Goal: Contribute content

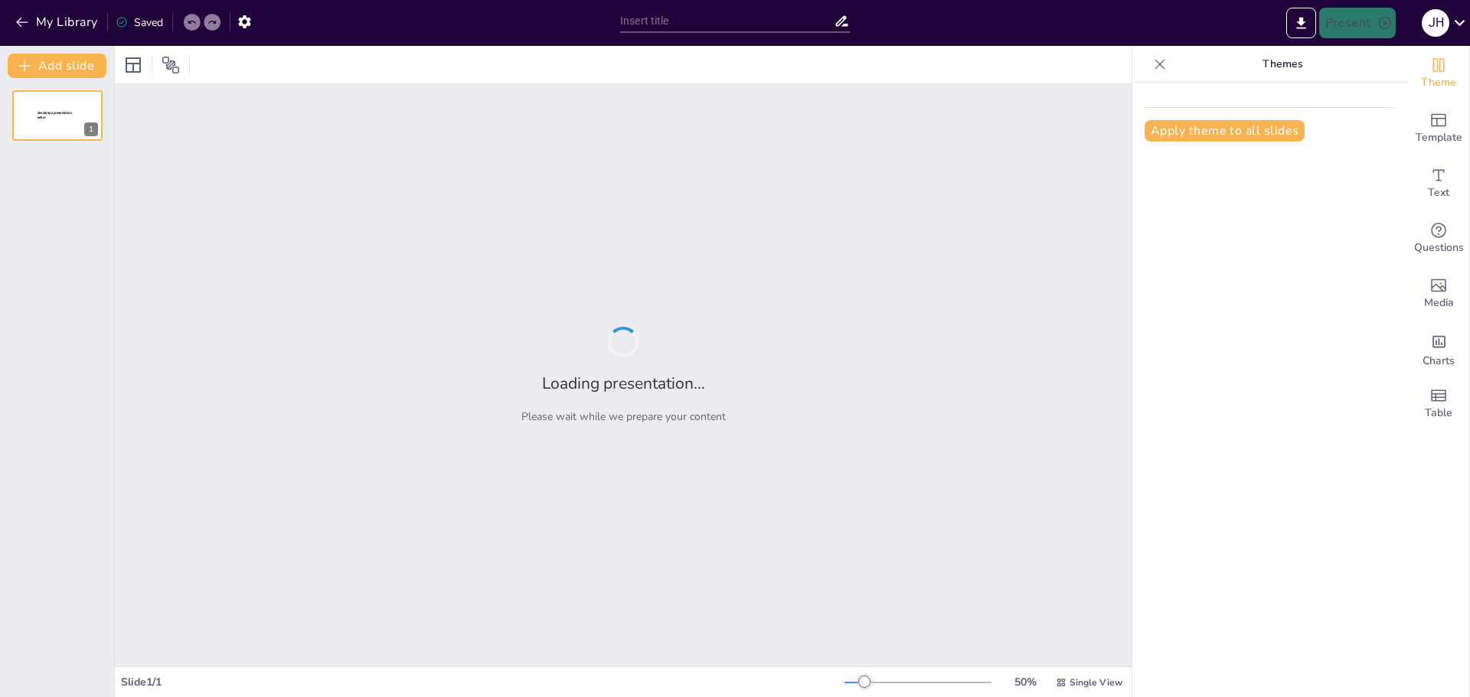
type input "Explorando la Lógica y Filosofía: Una Revista de Reflexiones"
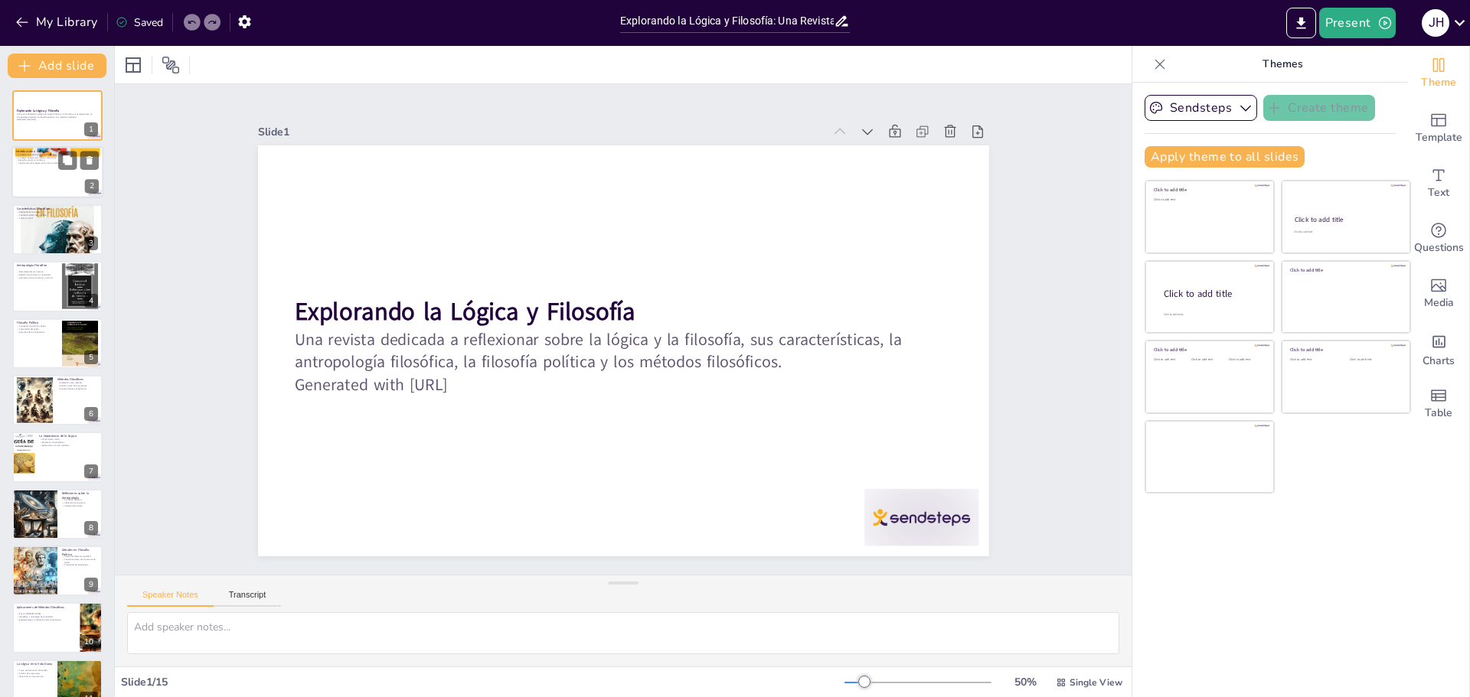
click at [51, 186] on div at bounding box center [57, 173] width 92 height 52
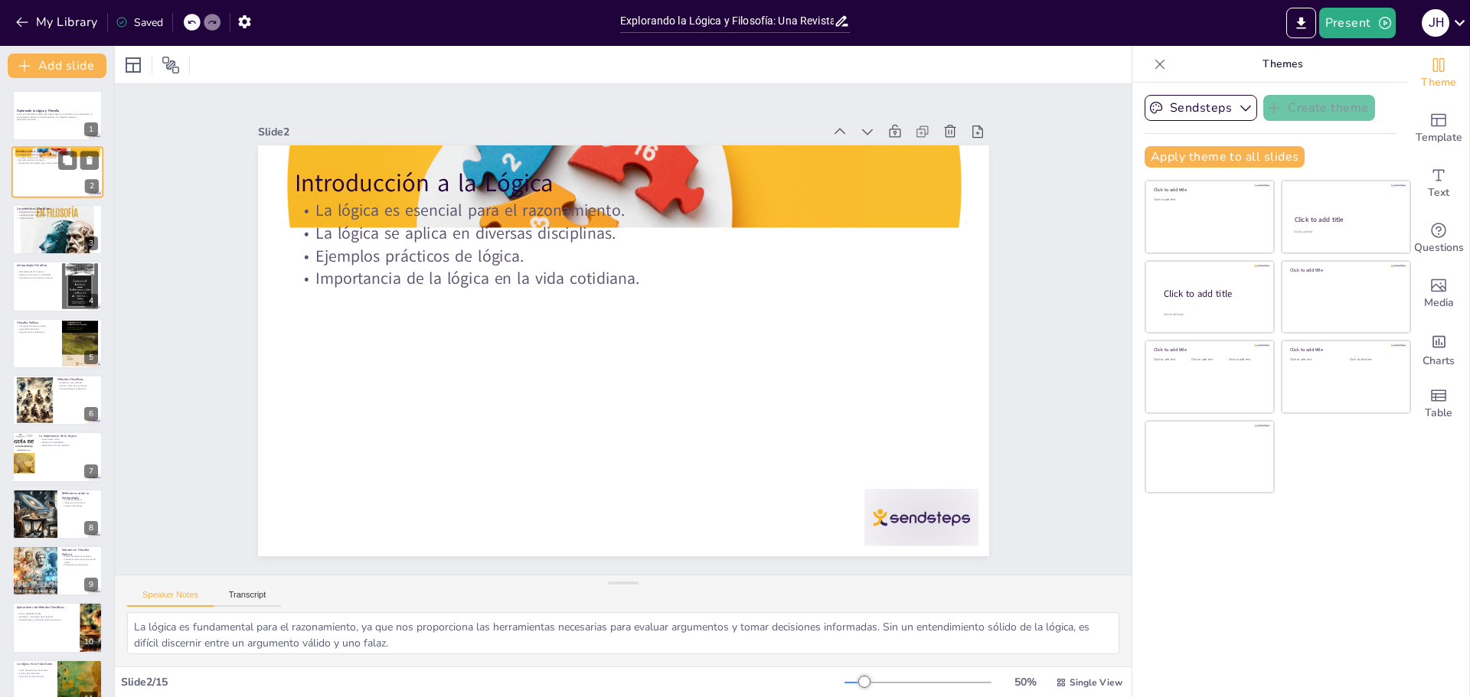
click at [60, 188] on div at bounding box center [57, 173] width 92 height 52
click at [52, 215] on p "Cuestionamiento de creencias." at bounding box center [57, 215] width 83 height 3
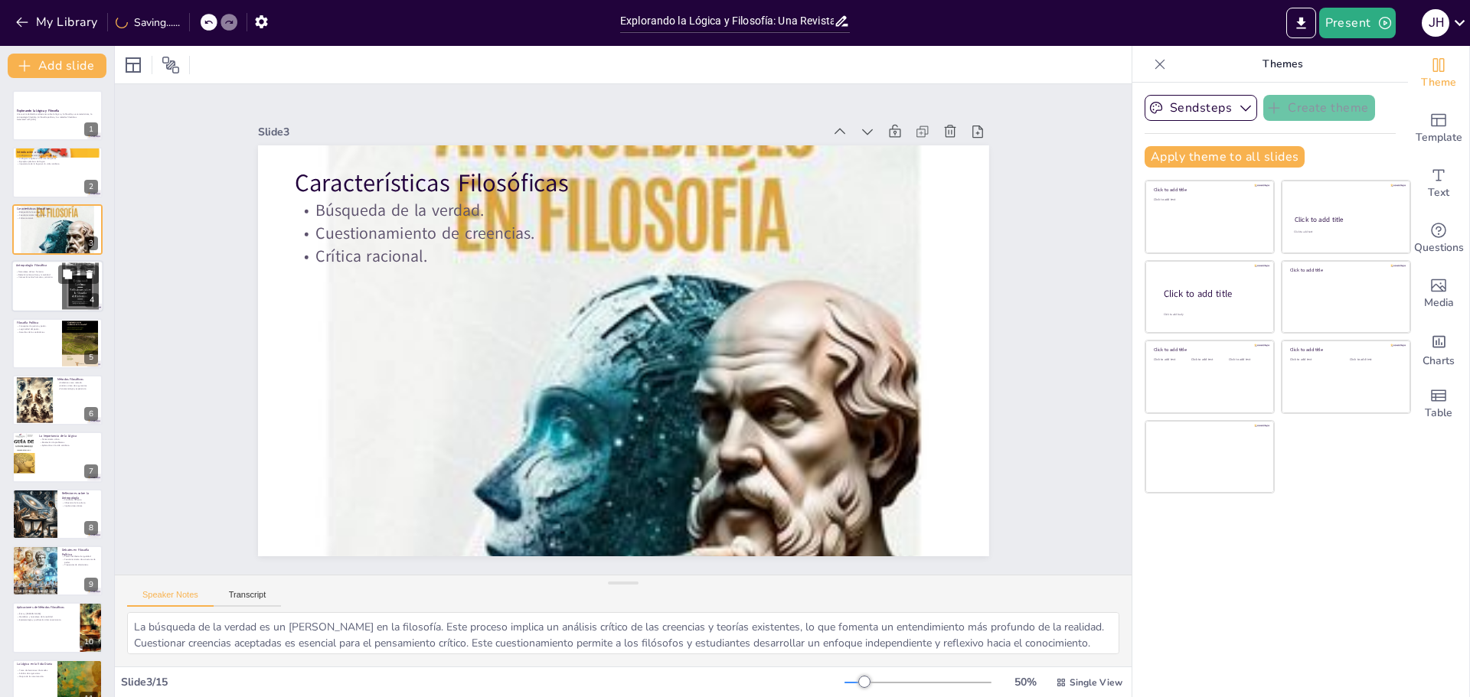
click at [51, 271] on p "Naturaleza del ser humano." at bounding box center [36, 271] width 41 height 3
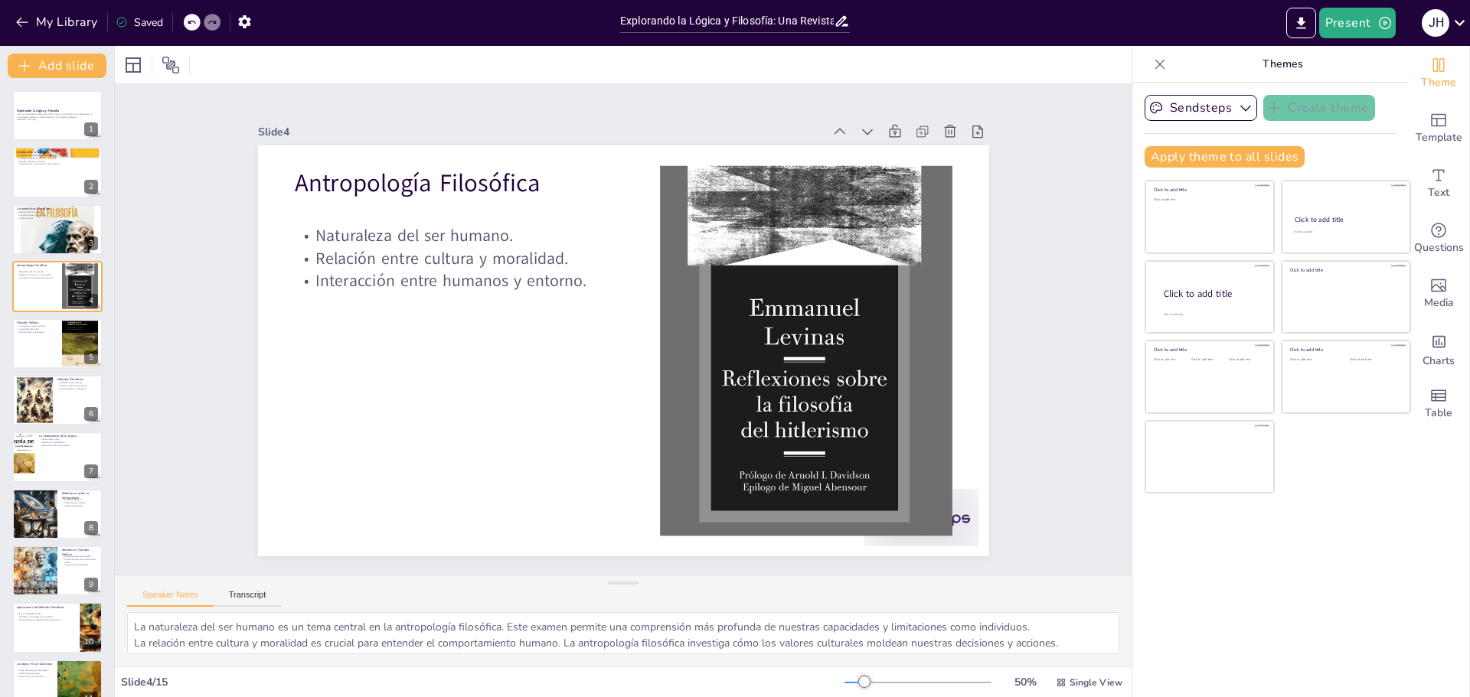
click at [7, 349] on div "Explorando la Lógica y Filosofía Una revista dedicada a reflexionar sobre la ló…" at bounding box center [57, 514] width 114 height 848
click at [39, 348] on div at bounding box center [57, 344] width 92 height 52
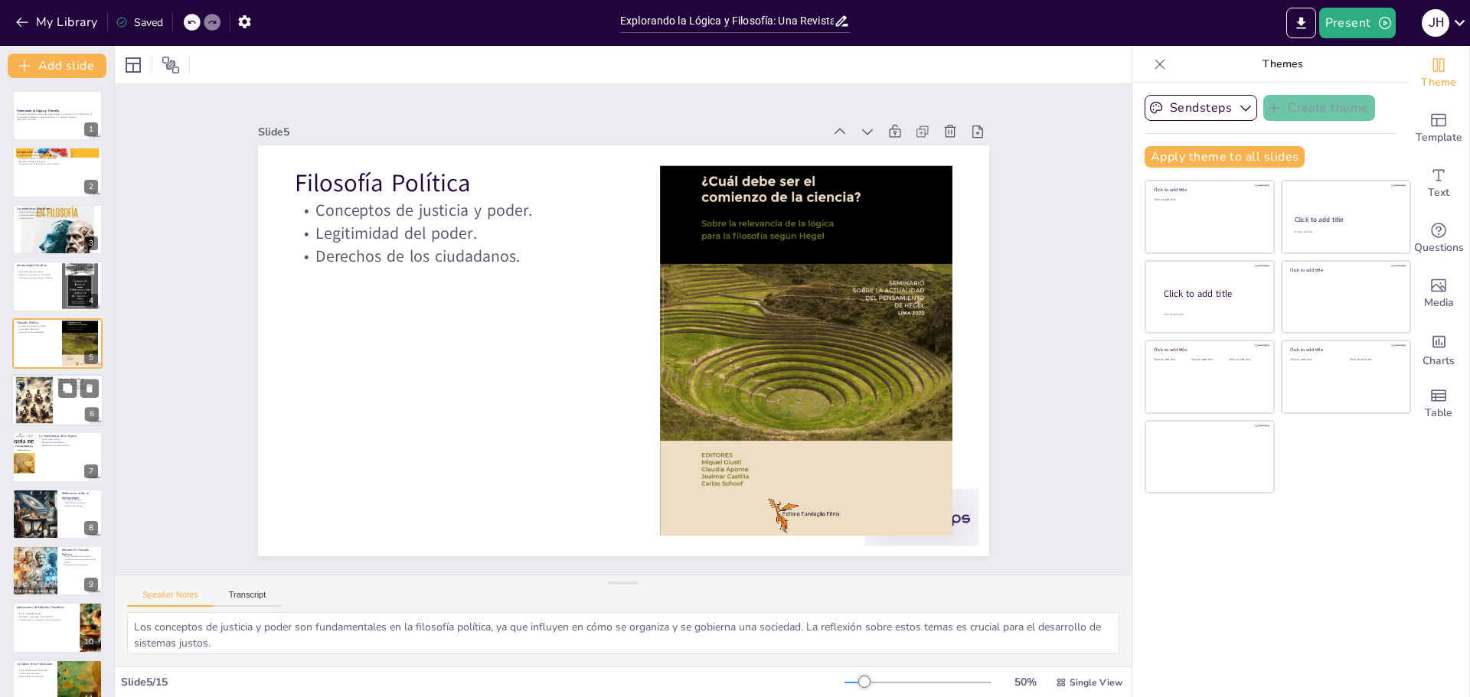
click at [47, 387] on div at bounding box center [35, 400] width 82 height 47
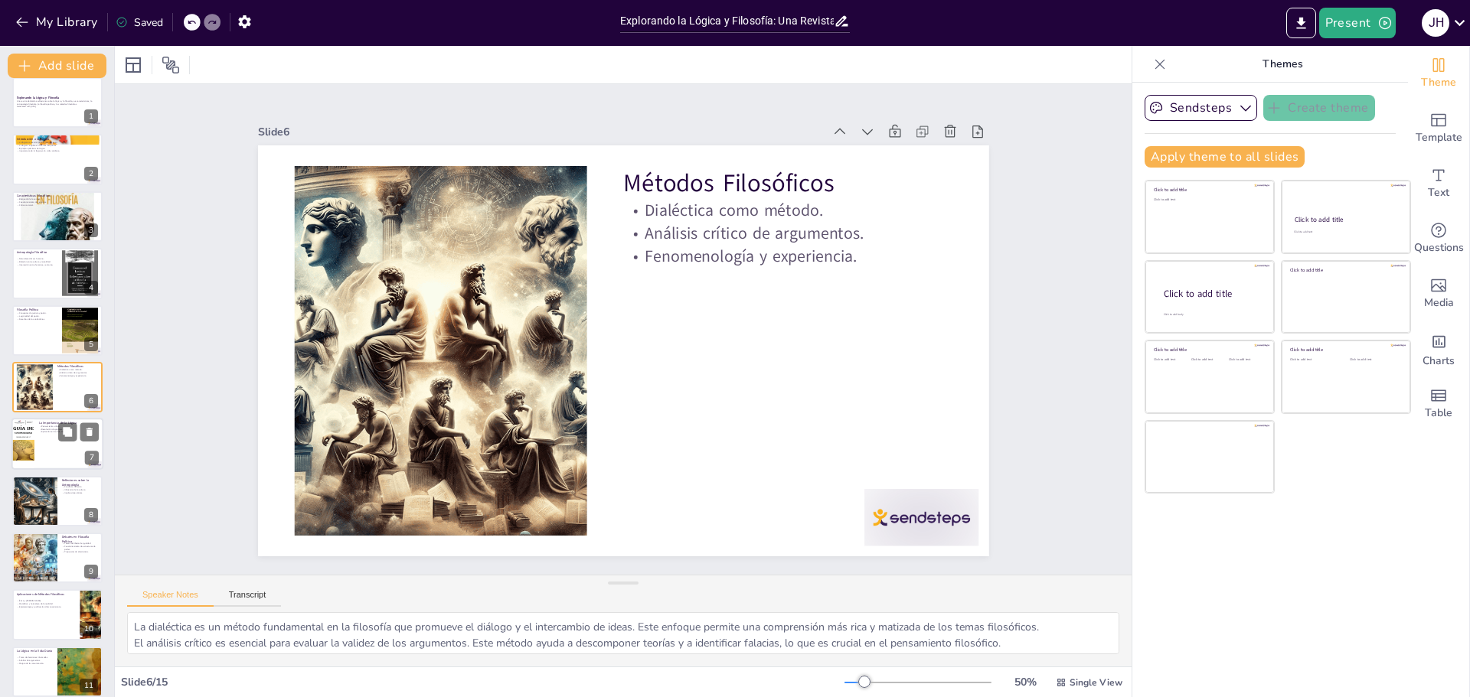
click at [48, 439] on div at bounding box center [57, 445] width 92 height 52
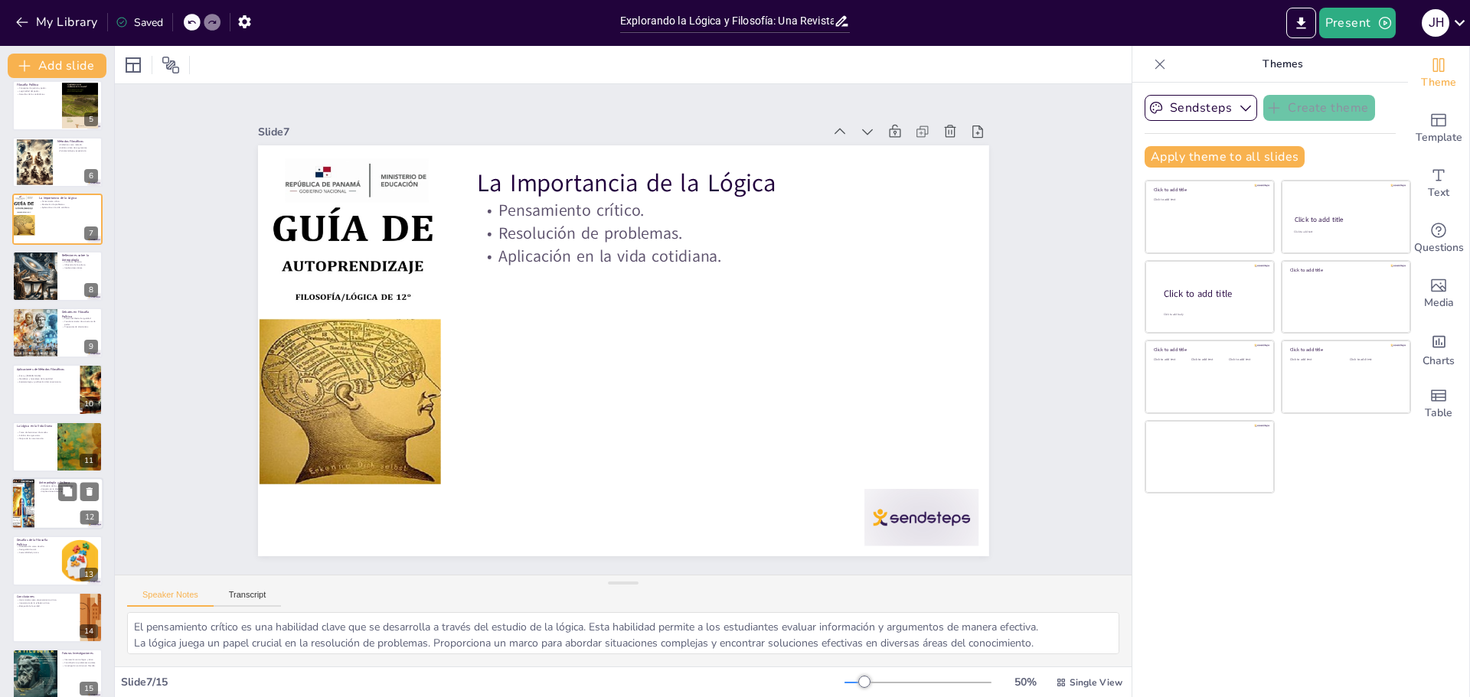
scroll to position [253, 0]
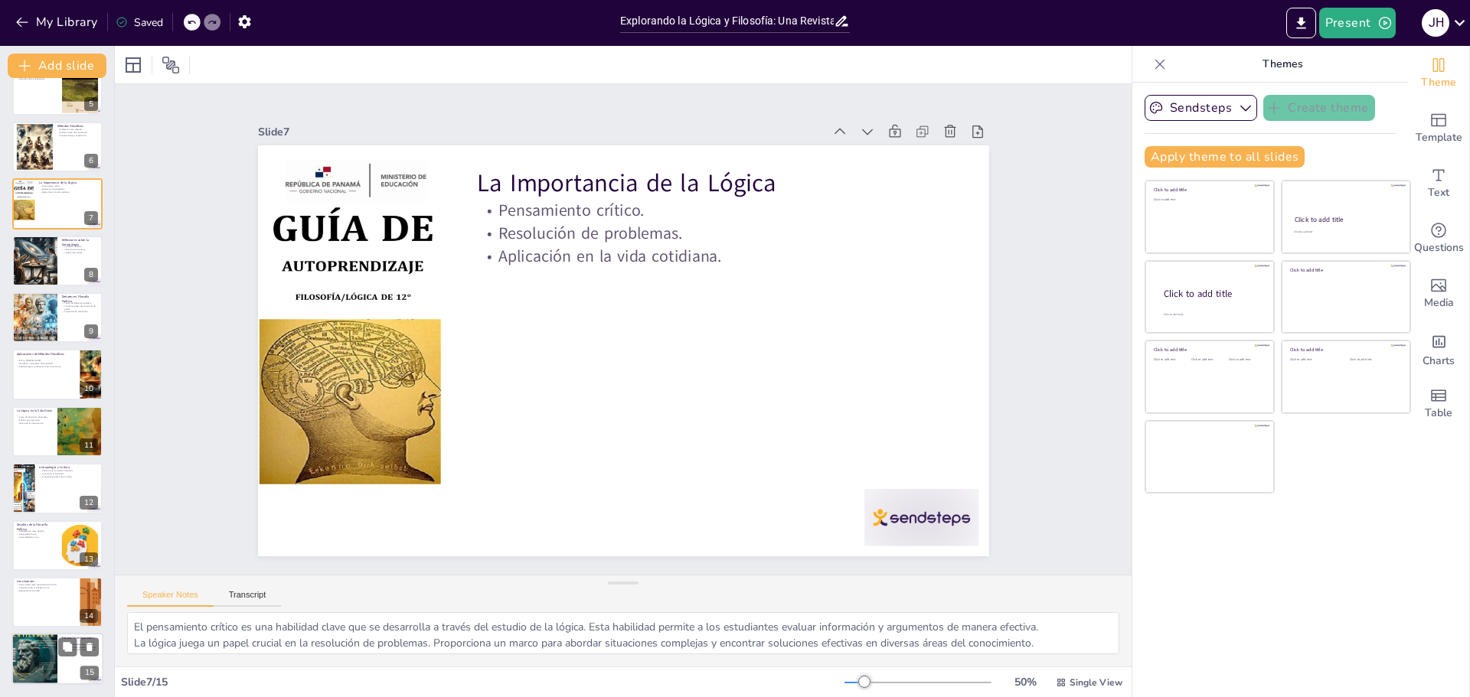
click at [24, 646] on div at bounding box center [34, 659] width 46 height 65
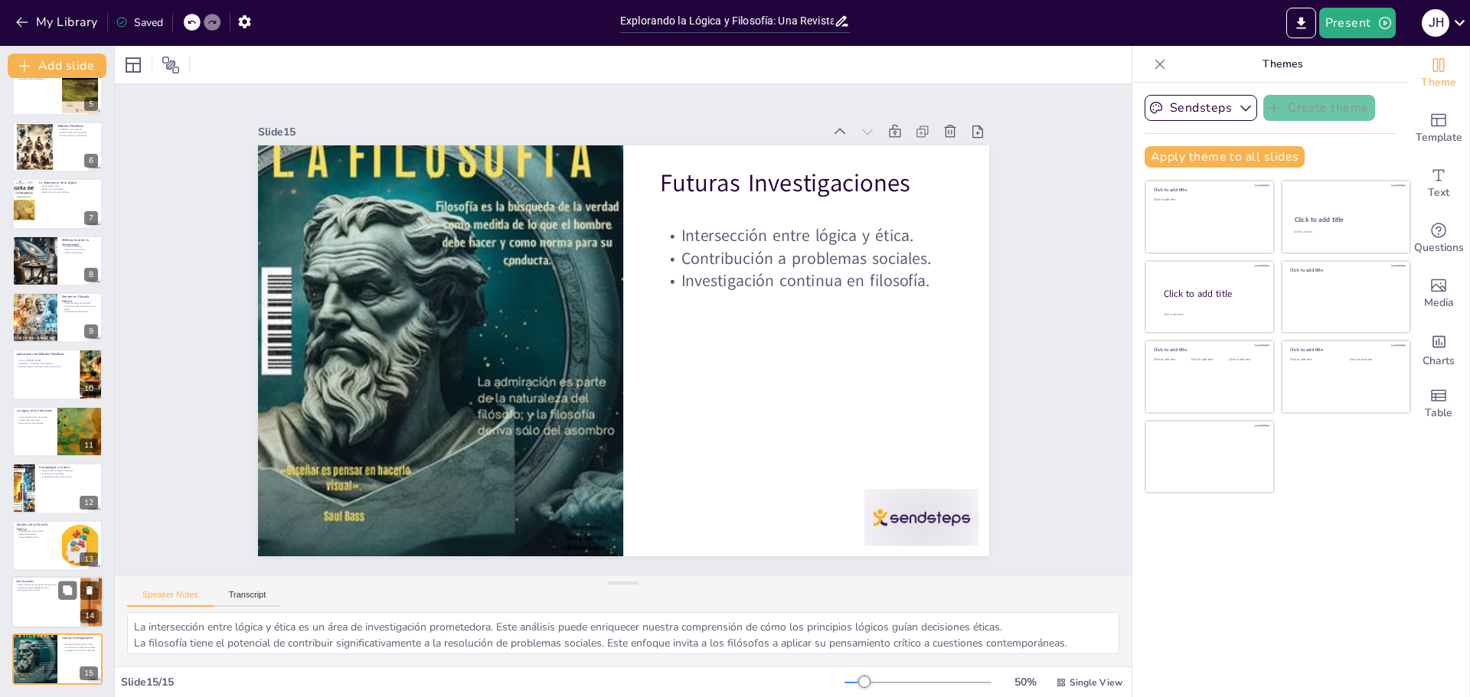
click at [41, 599] on div at bounding box center [57, 602] width 92 height 52
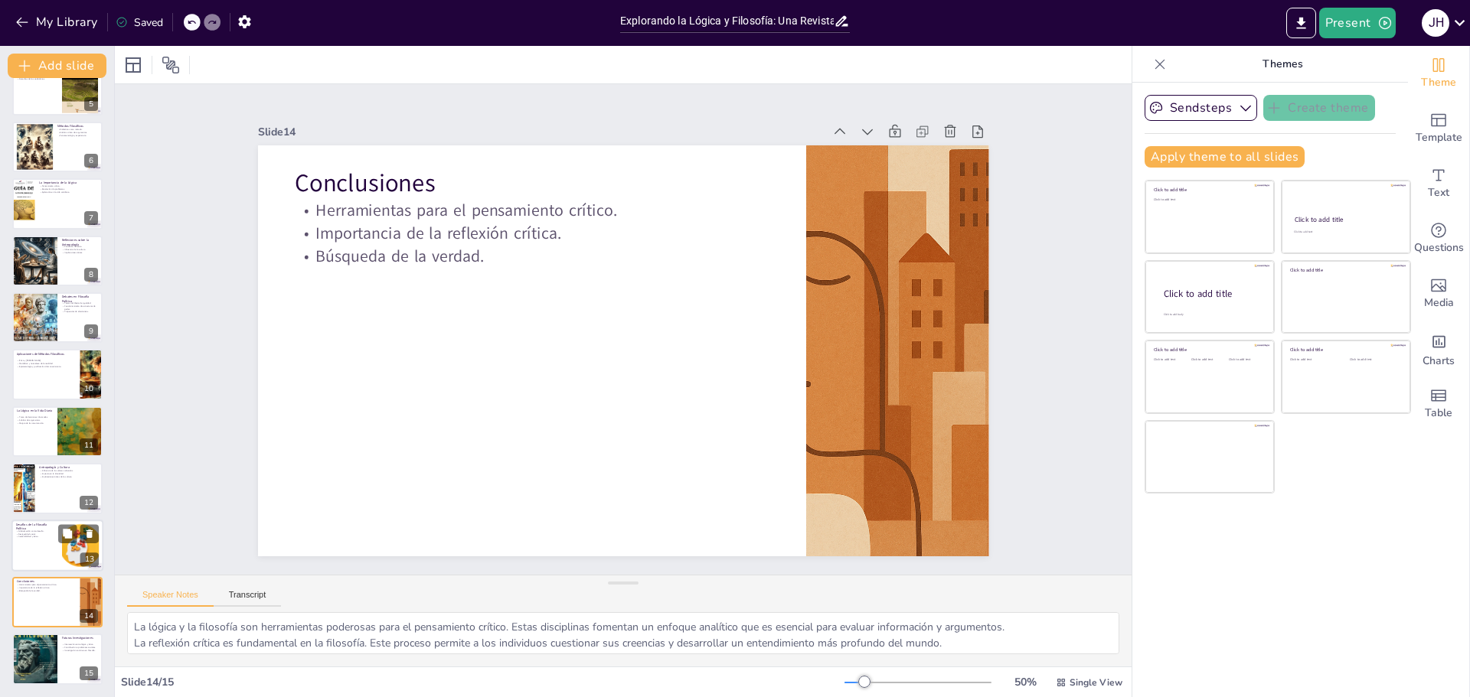
click at [44, 530] on p "Globalización como desafío." at bounding box center [36, 531] width 41 height 3
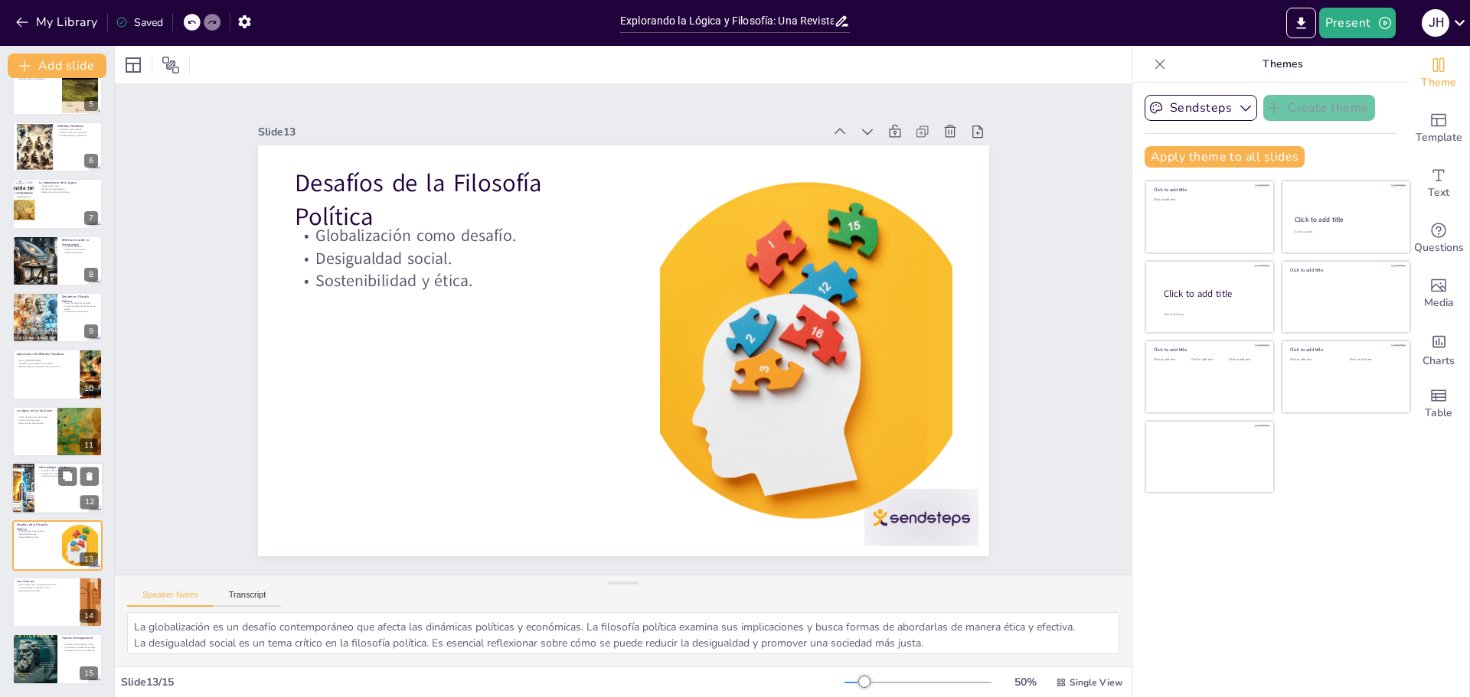
click at [40, 514] on div "Antropología y Cultura Influencia de los valores culturales. Impacto en la iden…" at bounding box center [57, 488] width 92 height 52
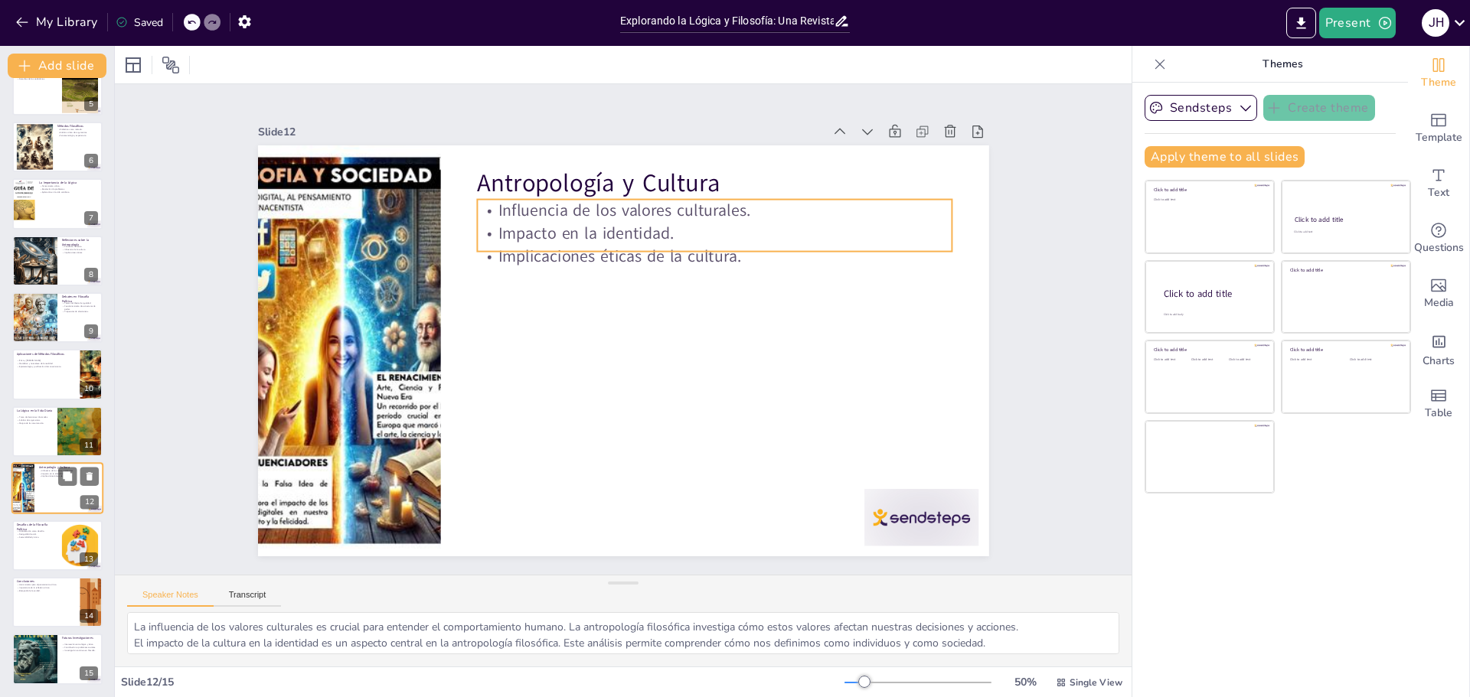
click at [47, 470] on p "Influencia de los valores culturales." at bounding box center [69, 470] width 60 height 3
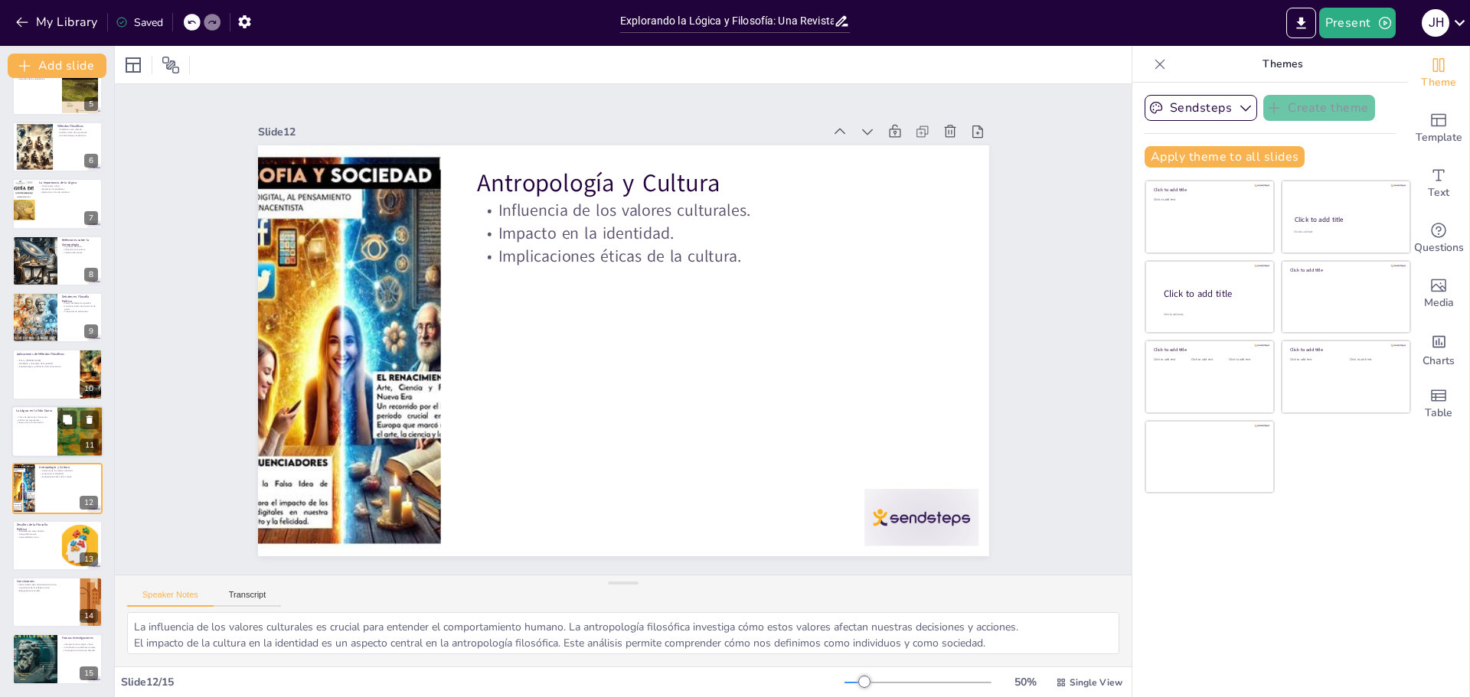
click at [44, 440] on div at bounding box center [57, 432] width 92 height 52
type textarea "La toma de decisiones informadas es esencial en la vida diaria. La lógica propo…"
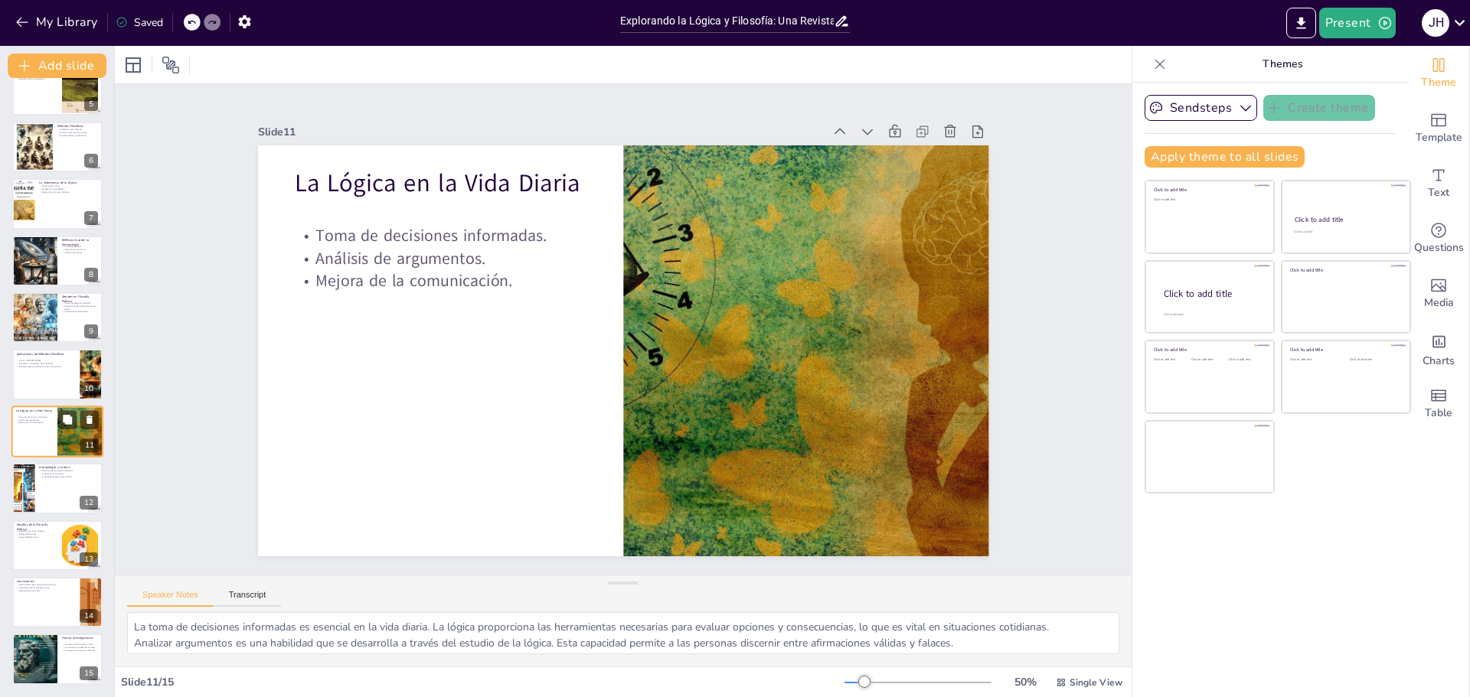
click at [44, 426] on div at bounding box center [57, 432] width 92 height 52
click at [1155, 67] on icon at bounding box center [1160, 64] width 10 height 10
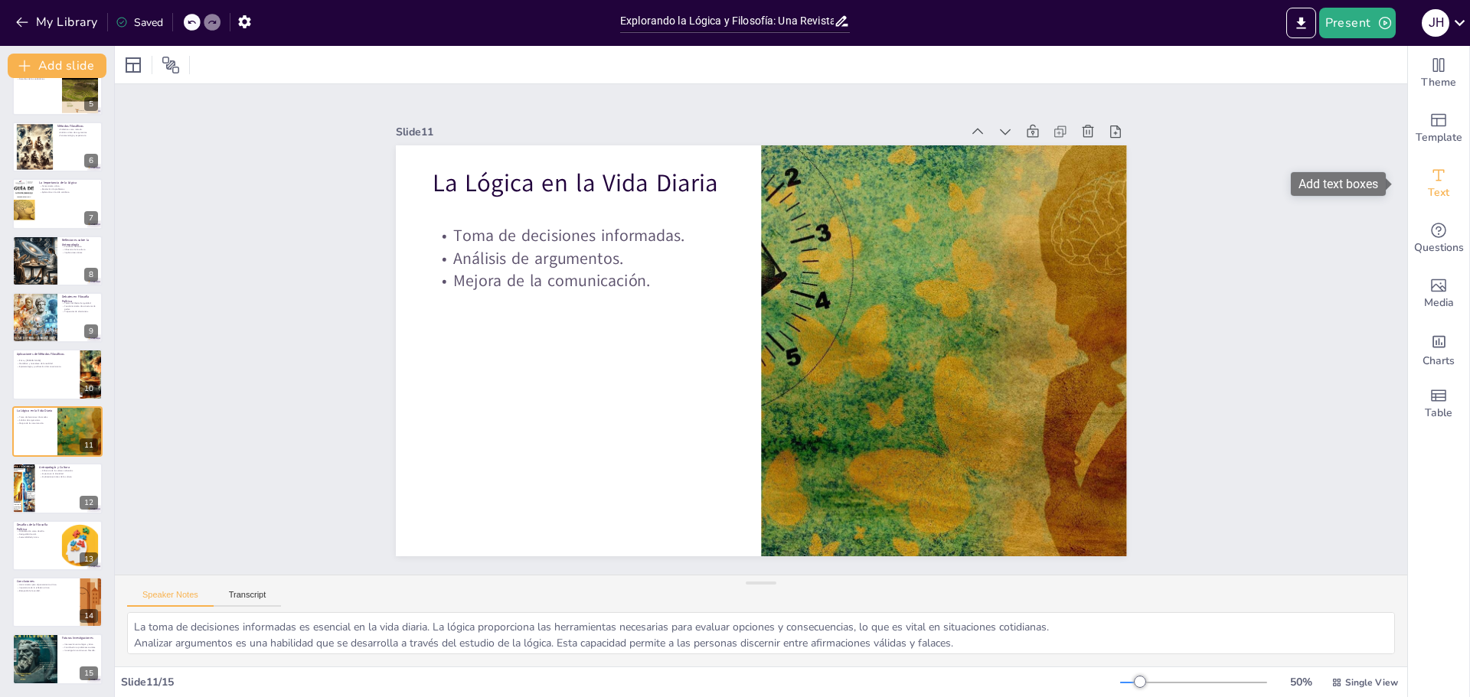
click at [1429, 170] on icon "Add text boxes" at bounding box center [1438, 175] width 18 height 18
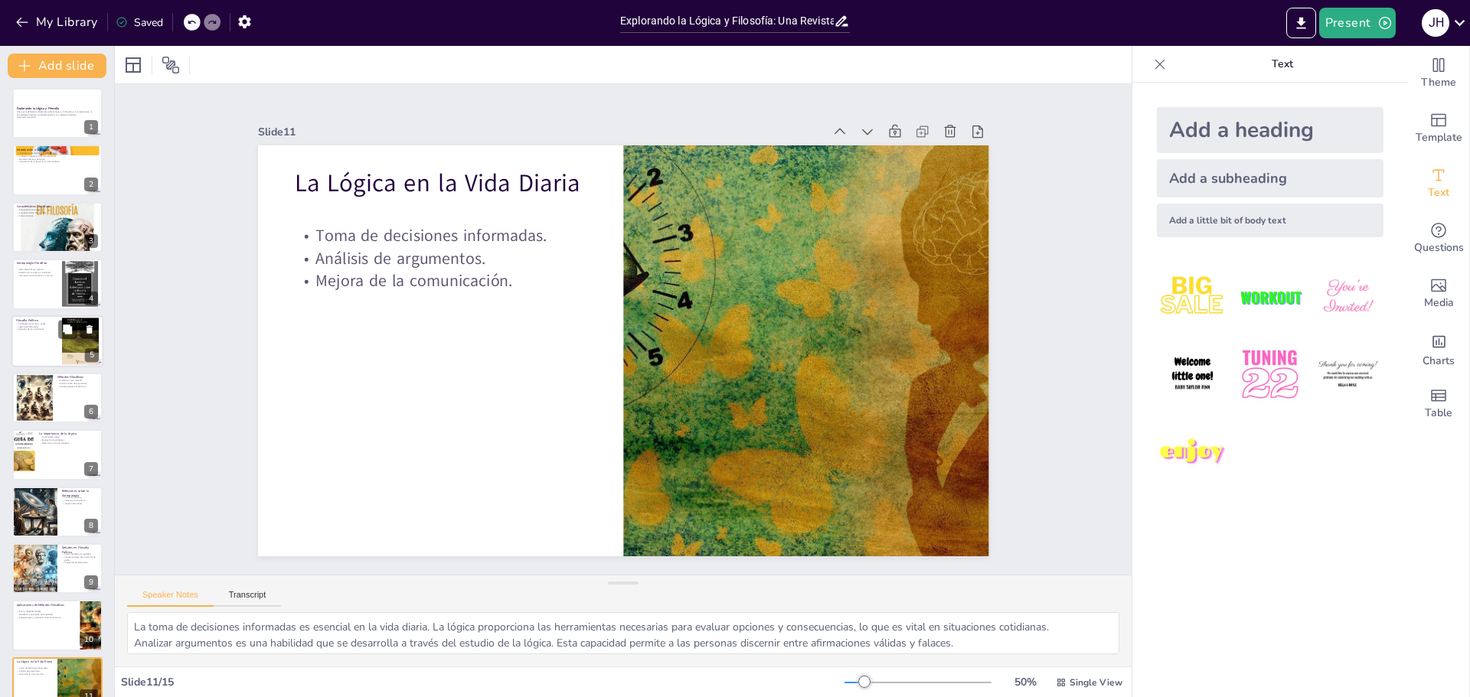
scroll to position [0, 0]
